Goal: Task Accomplishment & Management: Complete application form

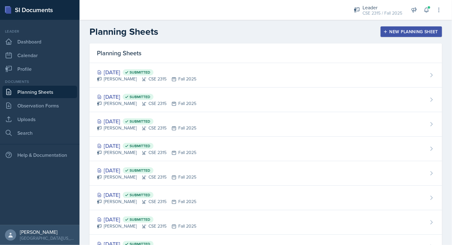
click at [398, 34] on div "New Planning Sheet" at bounding box center [411, 31] width 53 height 5
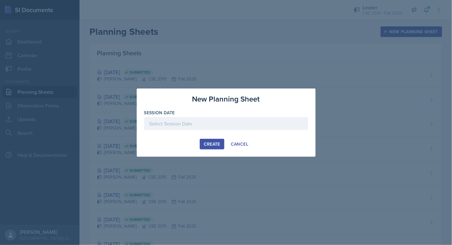
click at [220, 127] on div at bounding box center [226, 123] width 164 height 13
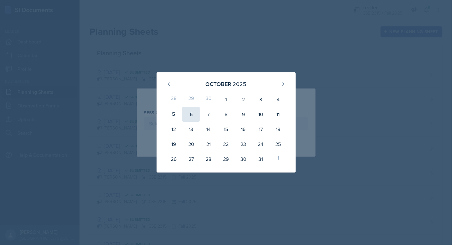
click at [190, 111] on div "6" at bounding box center [190, 114] width 17 height 15
type input "[DATE]"
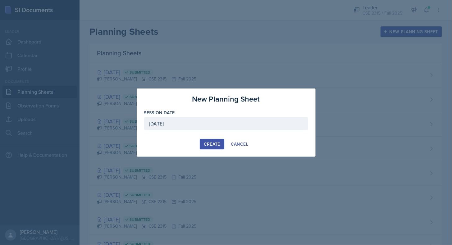
click at [210, 145] on div "Create" at bounding box center [212, 144] width 16 height 5
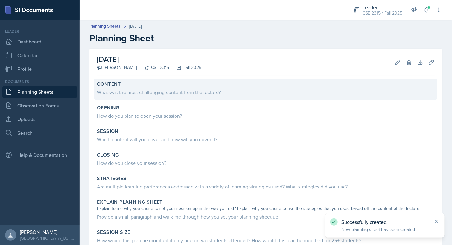
click at [157, 95] on div "What was the most challenging content from the lecture?" at bounding box center [266, 92] width 338 height 7
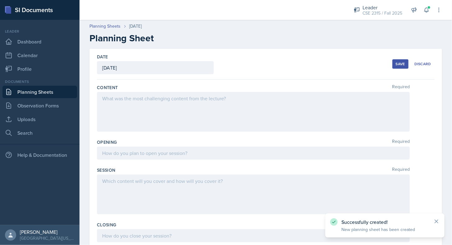
click at [148, 78] on div "Date [DATE] [DATE] 28 29 30 1 2 3 4 5 6 7 8 9 10 11 12 13 14 15 16 17 18 19 20 …" at bounding box center [266, 64] width 338 height 31
click at [138, 139] on div "Opening Required" at bounding box center [266, 142] width 338 height 6
click at [52, 88] on link "Planning Sheets" at bounding box center [39, 92] width 75 height 12
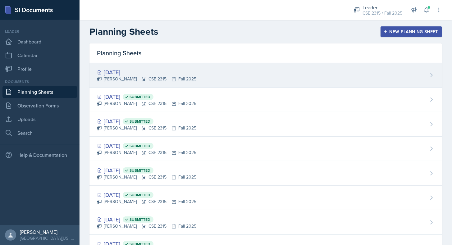
click at [121, 73] on div "[DATE]" at bounding box center [146, 72] width 99 height 8
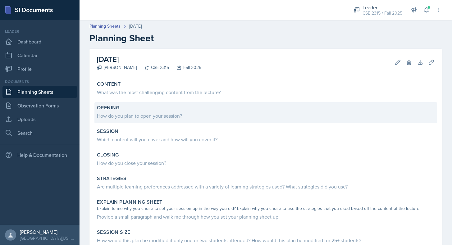
click at [138, 117] on div "How do you plan to open your session?" at bounding box center [266, 115] width 338 height 7
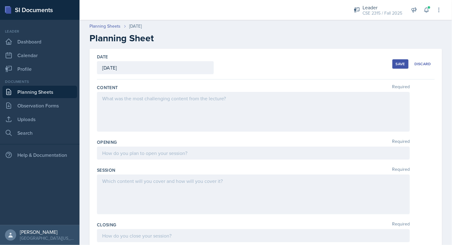
click at [132, 123] on div at bounding box center [253, 112] width 313 height 40
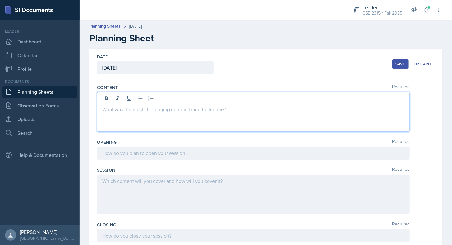
click at [130, 150] on div at bounding box center [253, 153] width 313 height 13
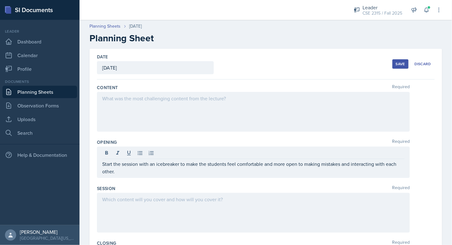
click at [141, 178] on div "Opening Required Start the session with an icebreaker to make the students feel…" at bounding box center [266, 160] width 338 height 46
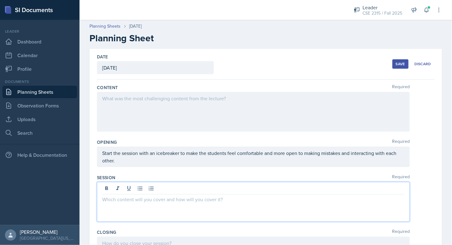
click at [134, 186] on div at bounding box center [253, 202] width 313 height 40
click at [396, 61] on div "Save" at bounding box center [400, 63] width 9 height 5
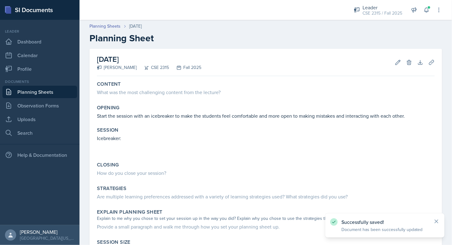
click at [70, 90] on link "Planning Sheets" at bounding box center [39, 92] width 75 height 12
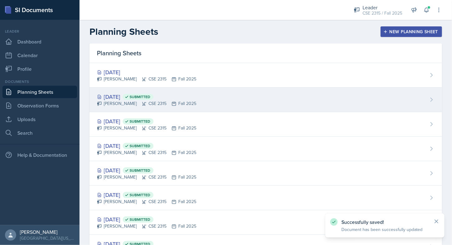
click at [129, 98] on icon at bounding box center [127, 97] width 4 height 4
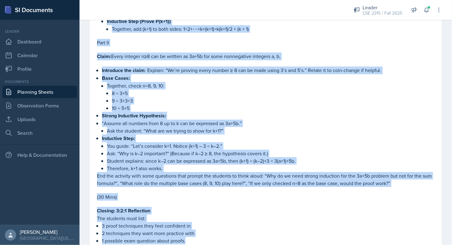
scroll to position [853, 0]
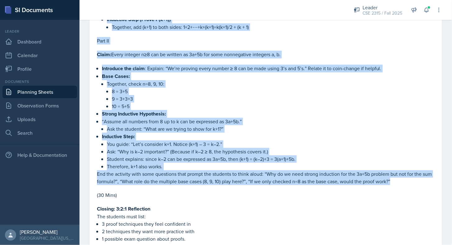
drag, startPoint x: 97, startPoint y: 72, endPoint x: 411, endPoint y: 178, distance: 332.0
copy div "Loremipsu Dolorsit (Amet + Consec) : Adip E Seddo: 5+0+⋯+e=t(i+7)/6, Utlab et d…"
click at [201, 118] on p "“Assume all numbers from 8 up to k can be expressed as 3a+5b.”" at bounding box center [268, 121] width 333 height 7
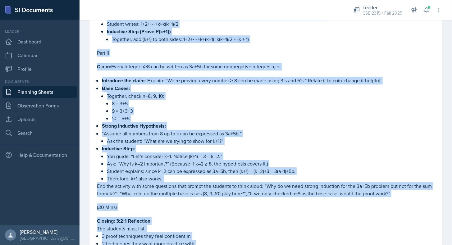
scroll to position [863, 0]
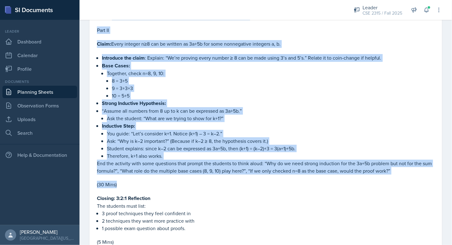
drag, startPoint x: 97, startPoint y: 60, endPoint x: 140, endPoint y: 182, distance: 129.5
drag, startPoint x: 140, startPoint y: 182, endPoint x: 133, endPoint y: 179, distance: 7.8
click at [133, 181] on p "(30 Mins)" at bounding box center [266, 184] width 338 height 7
drag, startPoint x: 133, startPoint y: 179, endPoint x: 107, endPoint y: 169, distance: 28.2
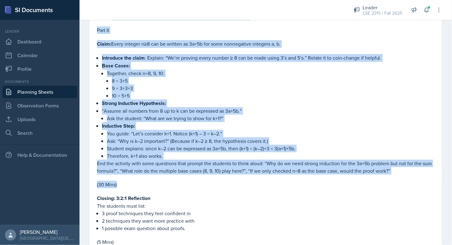
click at [107, 175] on p at bounding box center [266, 178] width 338 height 6
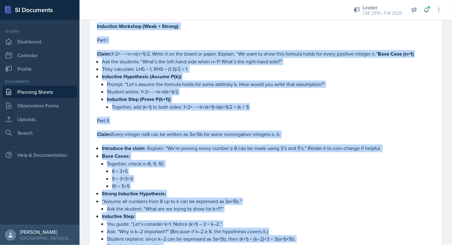
click at [118, 152] on strong "Base Cases:" at bounding box center [116, 155] width 28 height 7
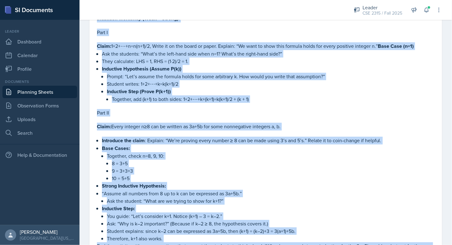
scroll to position [885, 0]
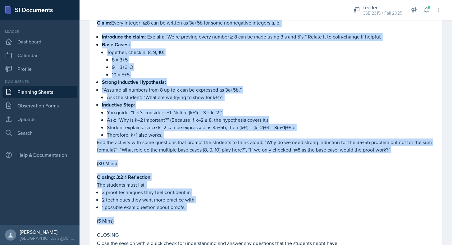
drag, startPoint x: 96, startPoint y: 83, endPoint x: 217, endPoint y: 218, distance: 180.8
copy div "Loremipsu Dolorsit (Amet + Consec) : Adip E Seddo: 5+0+⋯+e=t(i+7)/6, Utlab et d…"
click at [179, 189] on p "3 proof techniques they feel confident in" at bounding box center [268, 192] width 333 height 7
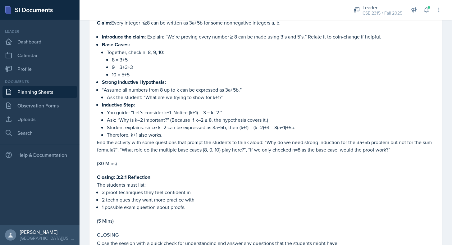
click at [51, 91] on link "Planning Sheets" at bounding box center [39, 92] width 75 height 12
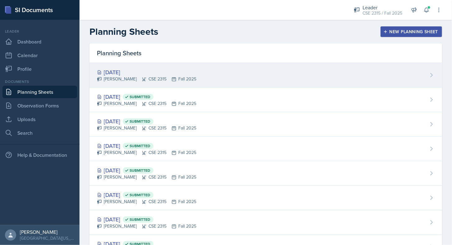
click at [118, 69] on div "[DATE]" at bounding box center [146, 72] width 99 height 8
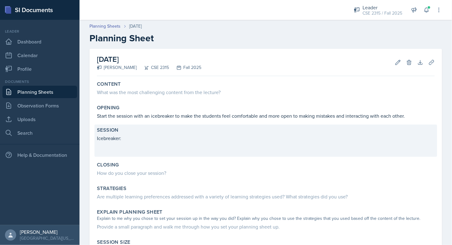
scroll to position [19, 0]
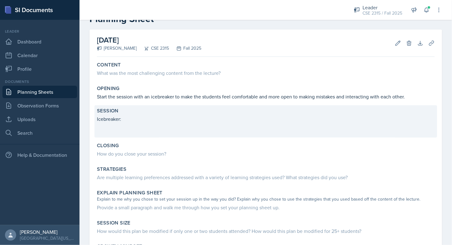
click at [133, 125] on p at bounding box center [266, 126] width 338 height 6
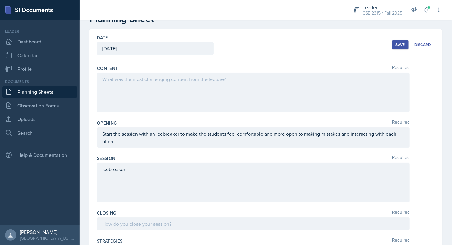
click at [121, 180] on div "Icebreaker:" at bounding box center [253, 177] width 302 height 22
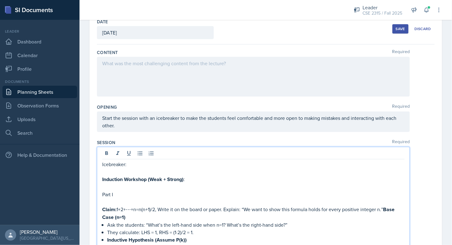
scroll to position [35, 0]
click at [125, 166] on p "Icebreaker:" at bounding box center [253, 164] width 302 height 7
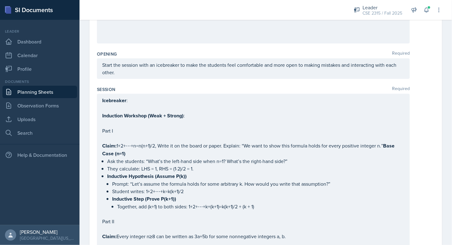
scroll to position [0, 0]
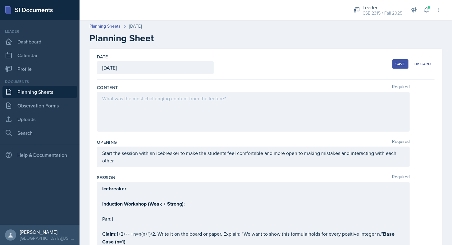
click at [394, 60] on button "Save" at bounding box center [400, 63] width 16 height 9
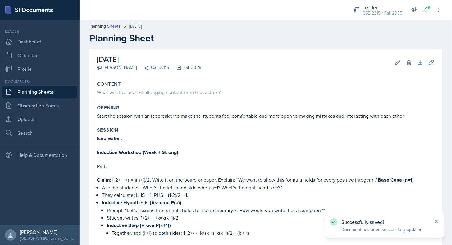
click at [38, 88] on link "Planning Sheets" at bounding box center [39, 92] width 75 height 12
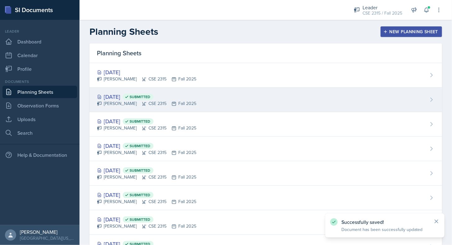
click at [122, 93] on div "[DATE] Submitted" at bounding box center [146, 97] width 99 height 8
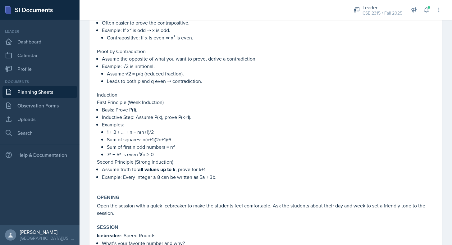
scroll to position [240, 0]
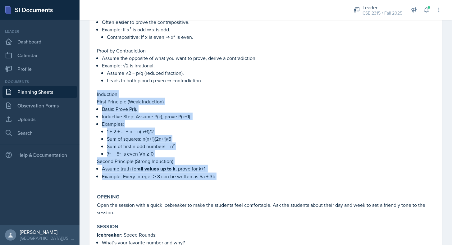
drag, startPoint x: 96, startPoint y: 92, endPoint x: 227, endPoint y: 177, distance: 156.0
click at [227, 177] on div "Content Proof Concepts Arguments : Statements of form P→Q or P(x)→Q(x). Theorem…" at bounding box center [265, 14] width 343 height 350
copy div "Induction First Principle (Weak Induction) Basis: Prove P(1). Inductive Step: A…"
click at [181, 139] on p "Sum of squares: n(n+1)(2n+1)/6" at bounding box center [271, 138] width 328 height 7
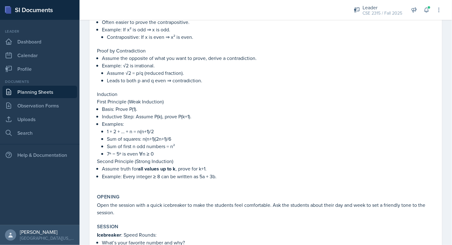
click at [39, 92] on link "Planning Sheets" at bounding box center [39, 92] width 75 height 12
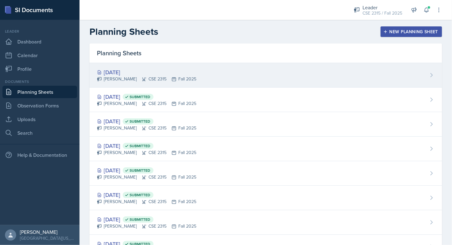
click at [125, 85] on div "[DATE] [PERSON_NAME] CSE 2315 Fall 2025" at bounding box center [265, 75] width 353 height 25
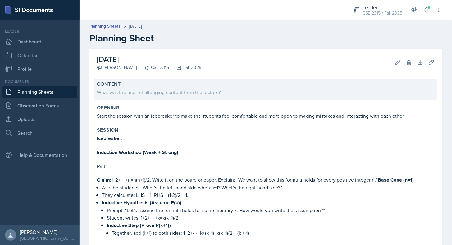
click at [121, 88] on div "What was the most challenging content from the lecture?" at bounding box center [266, 91] width 338 height 9
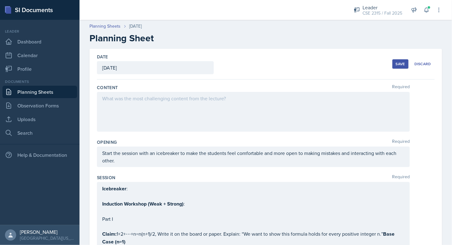
click at [124, 109] on div at bounding box center [253, 112] width 313 height 40
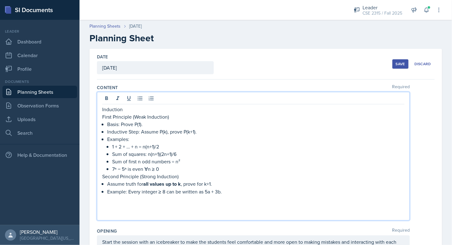
click at [396, 62] on div "Save" at bounding box center [400, 63] width 9 height 5
